Goal: Find specific page/section: Find specific page/section

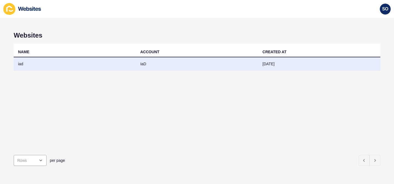
click at [29, 61] on td "iad" at bounding box center [75, 63] width 122 height 13
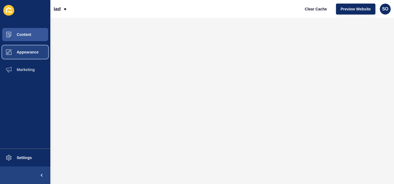
click at [34, 50] on span "Appearance" at bounding box center [18, 52] width 39 height 4
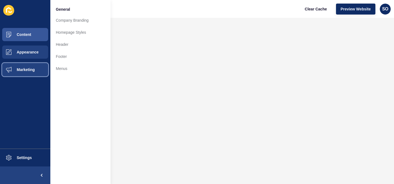
click at [36, 70] on button "Marketing" at bounding box center [25, 70] width 50 height 18
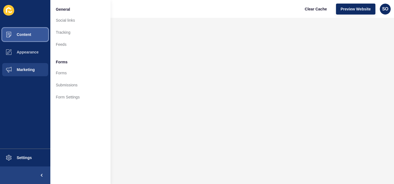
click at [34, 33] on button "Content" at bounding box center [25, 35] width 50 height 18
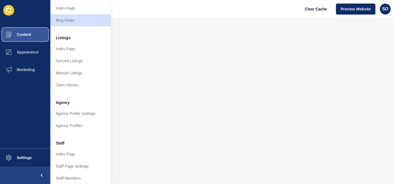
scroll to position [57, 0]
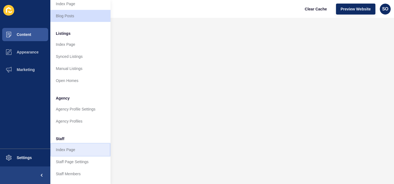
click at [72, 148] on link "Index Page" at bounding box center [80, 149] width 60 height 12
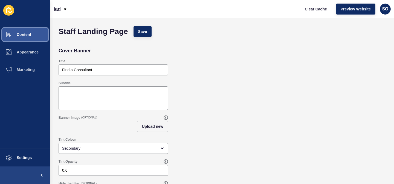
click at [33, 35] on button "Content" at bounding box center [25, 35] width 50 height 18
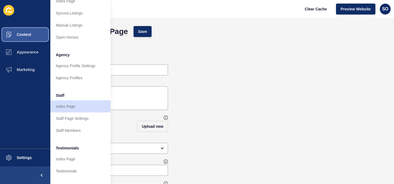
scroll to position [101, 0]
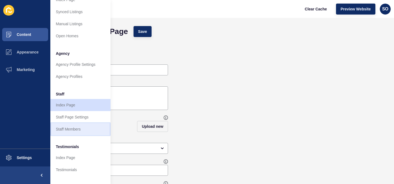
click at [73, 129] on link "Staff Members" at bounding box center [80, 129] width 60 height 12
